Goal: Task Accomplishment & Management: Complete application form

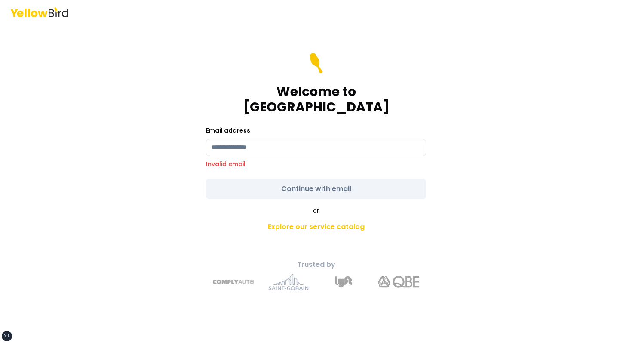
click at [362, 141] on input at bounding box center [316, 147] width 220 height 17
click at [435, 82] on div "Welcome to YellowBird Email address Invalid email Continue with email or Explor…" at bounding box center [316, 183] width 317 height 227
click at [270, 42] on main "Welcome to YellowBird Email address Invalid email Continue with email or Explor…" at bounding box center [316, 183] width 330 height 319
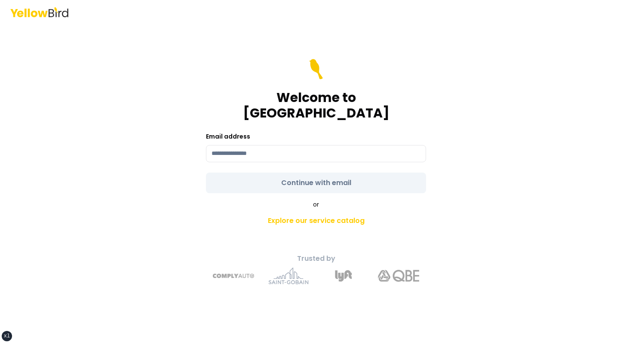
click at [417, 32] on main "Welcome to YellowBird Email address Continue with email or Explore our service …" at bounding box center [316, 183] width 330 height 319
click at [343, 82] on div "Welcome to [GEOGRAPHIC_DATA]" at bounding box center [316, 90] width 220 height 62
click at [417, 66] on main "Welcome to YellowBird Email address Continue with email or Explore our service …" at bounding box center [316, 183] width 330 height 319
click at [265, 113] on h1 "Welcome to [GEOGRAPHIC_DATA]" at bounding box center [316, 105] width 220 height 31
click at [406, 40] on main "Welcome to YellowBird Email address Continue with email or Explore our service …" at bounding box center [316, 183] width 330 height 319
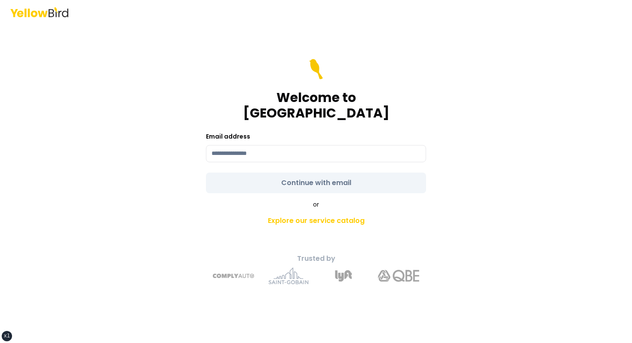
click at [381, 50] on main "Welcome to YellowBird Email address Continue with email or Explore our service …" at bounding box center [316, 183] width 330 height 319
